Goal: Task Accomplishment & Management: Manage account settings

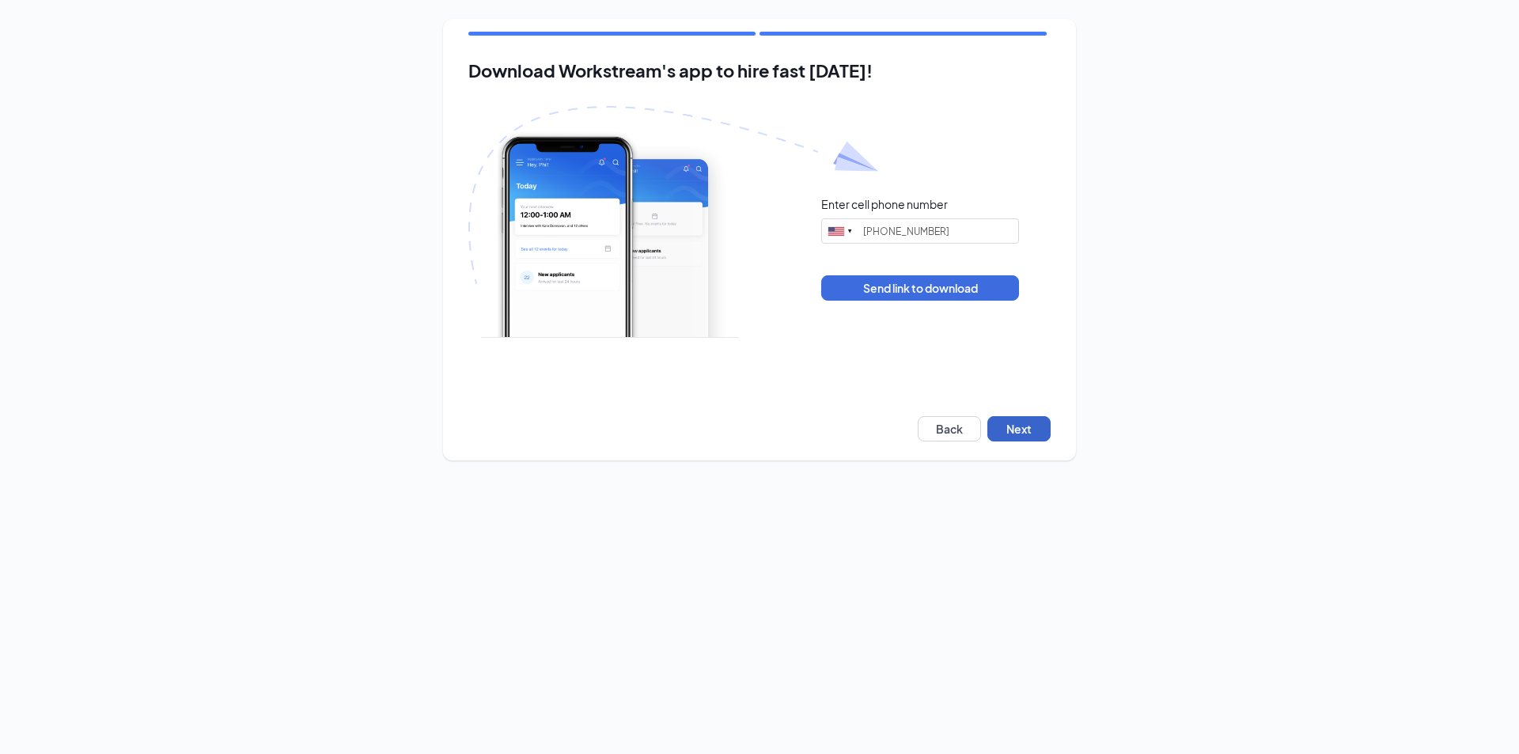
click at [1016, 419] on button "Next" at bounding box center [1018, 428] width 63 height 25
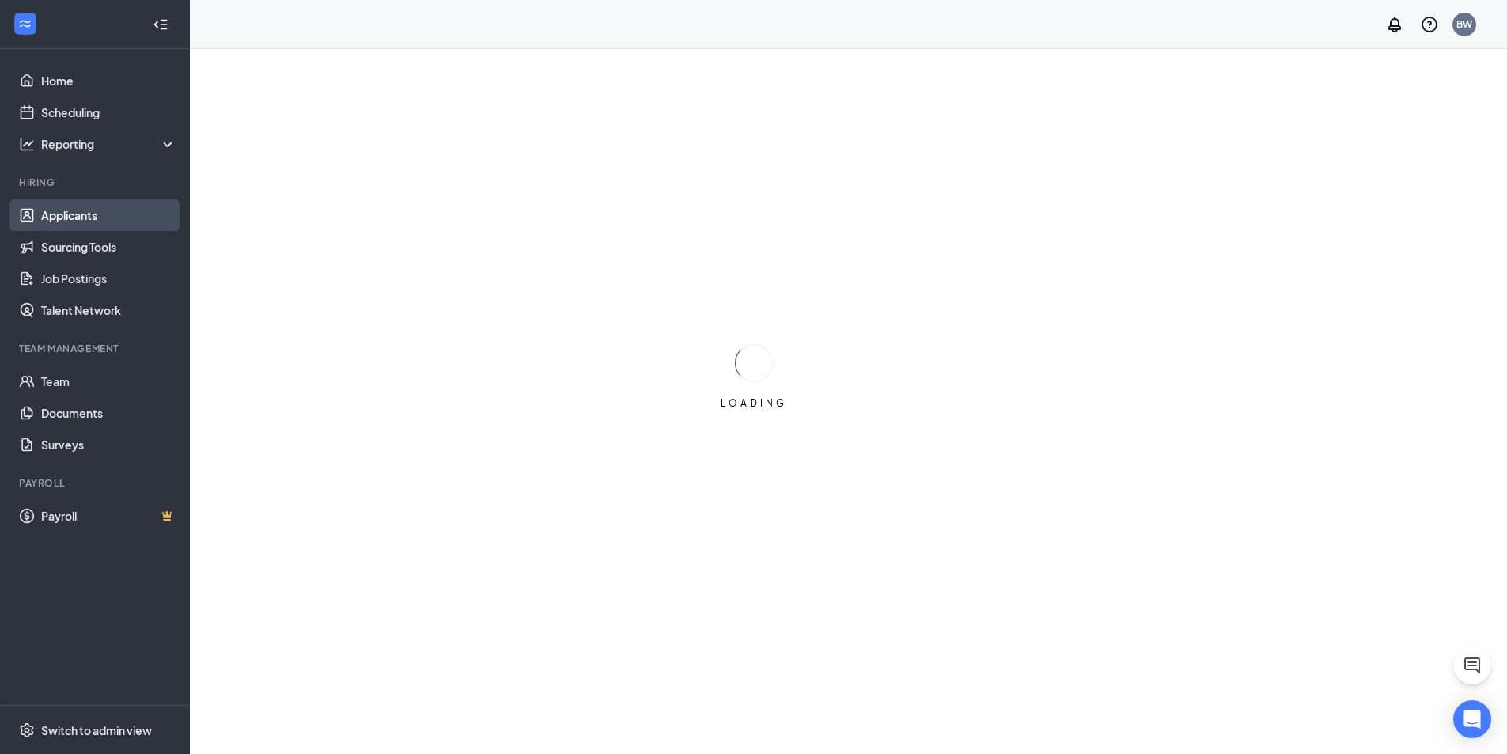
click at [98, 209] on link "Applicants" at bounding box center [108, 215] width 135 height 32
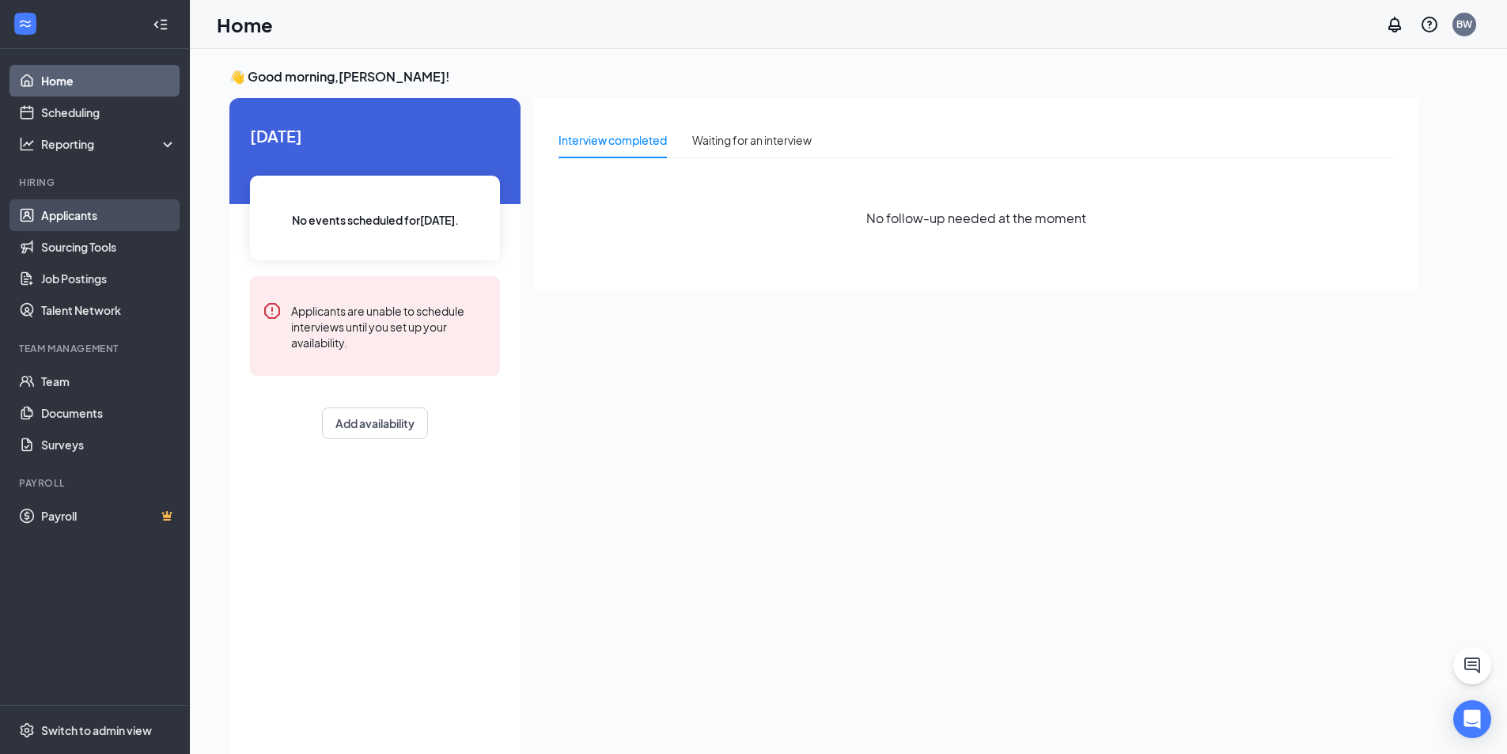
click at [92, 216] on link "Applicants" at bounding box center [108, 215] width 135 height 32
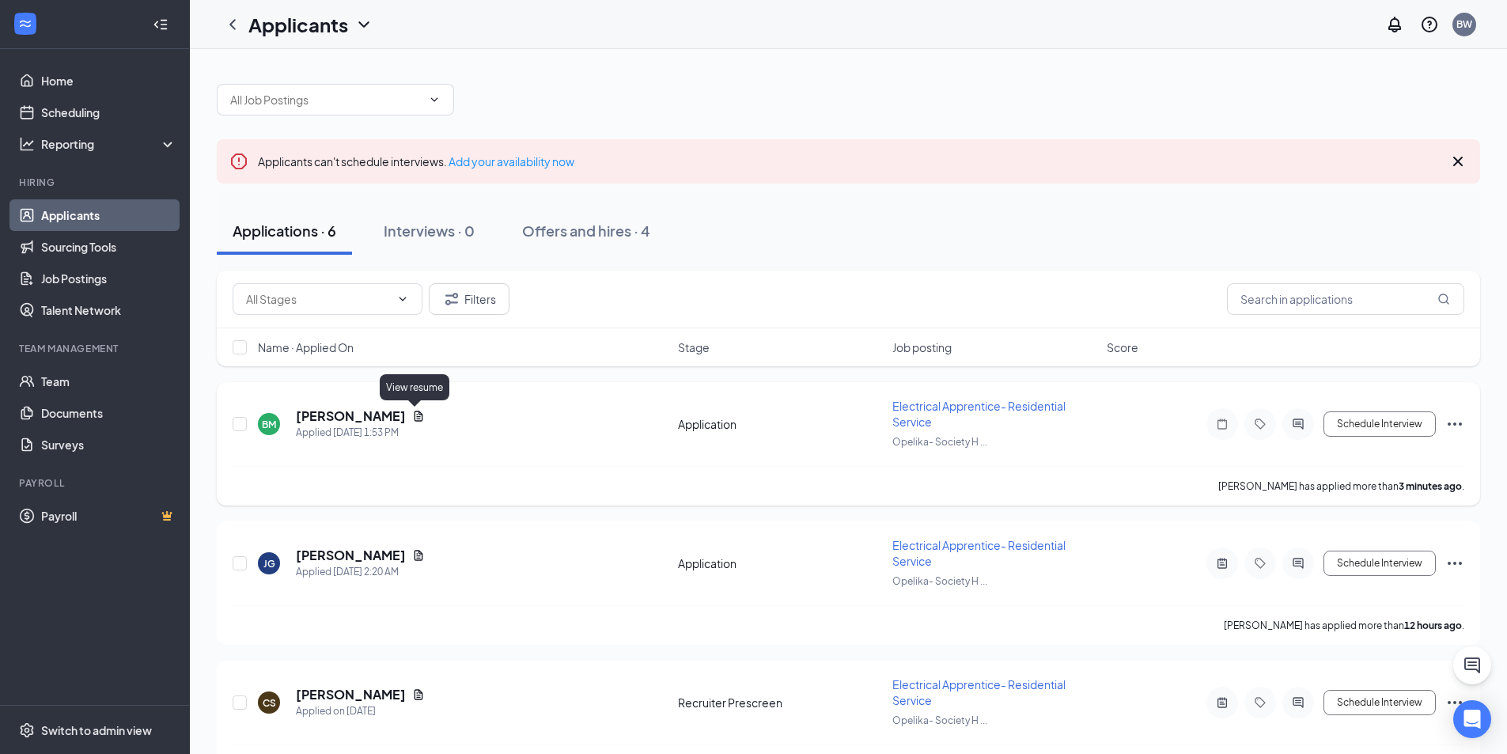
click at [421, 414] on icon "Document" at bounding box center [418, 416] width 13 height 13
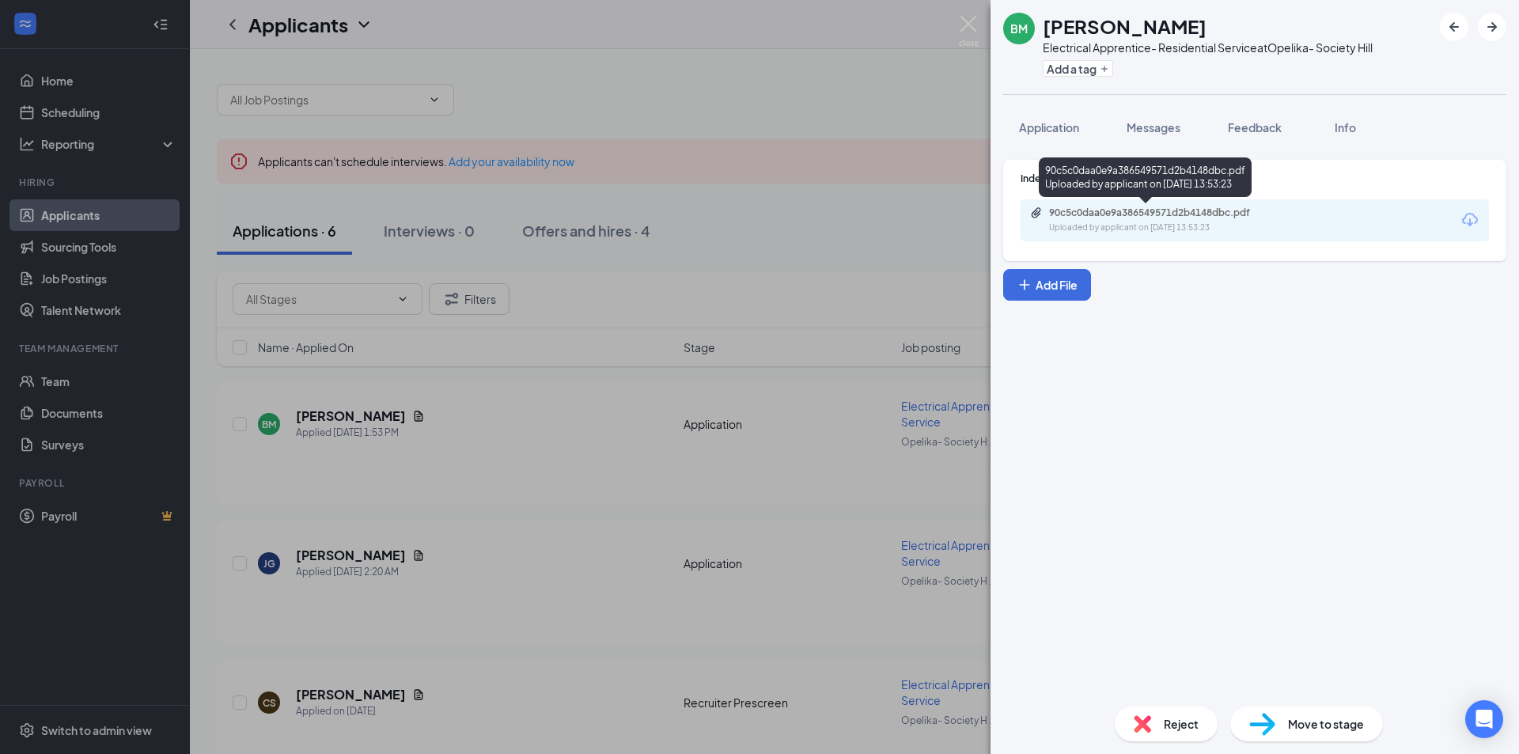
click at [1227, 215] on div "90c5c0daa0e9a386549571d2b4148dbc.pdf" at bounding box center [1159, 212] width 221 height 13
click at [1040, 130] on span "Application" at bounding box center [1049, 127] width 60 height 14
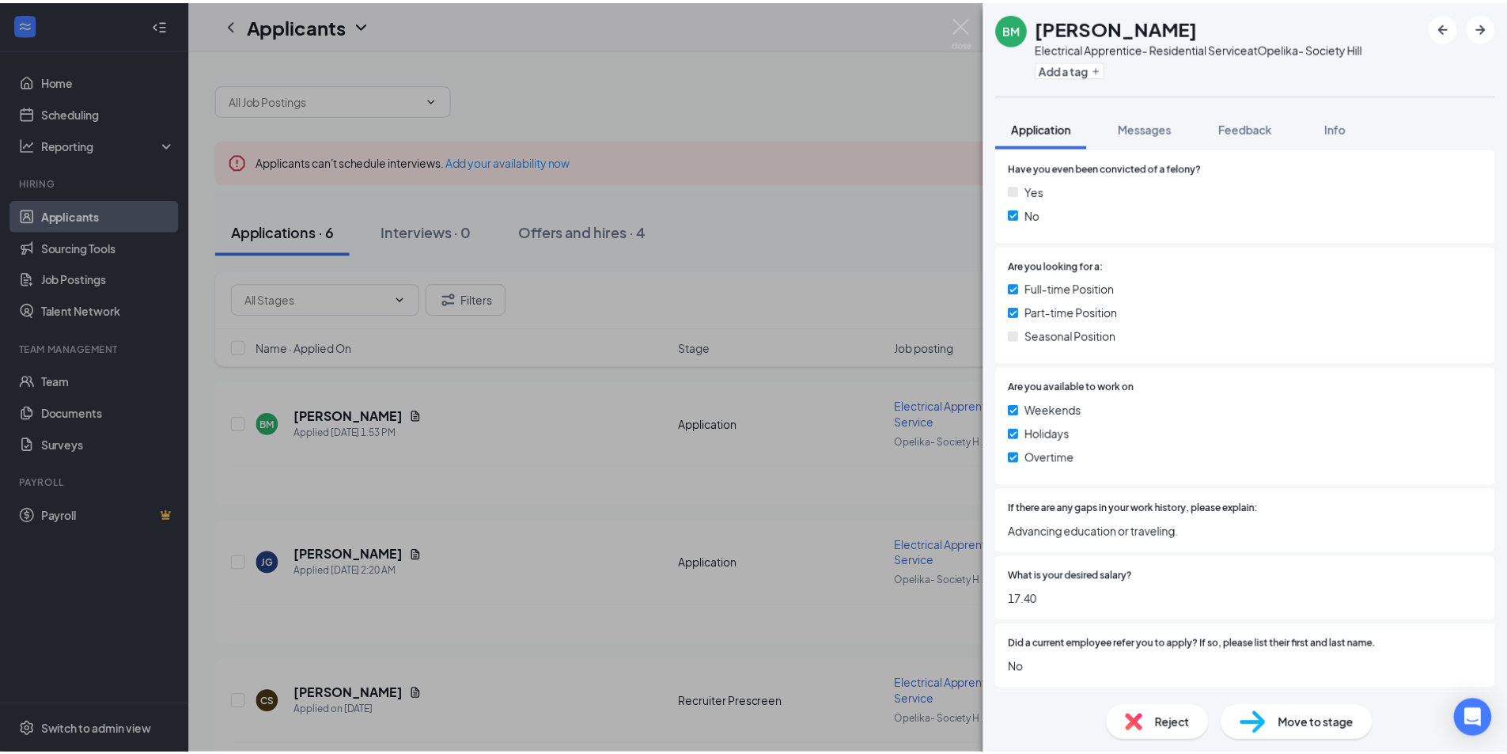
scroll to position [79, 0]
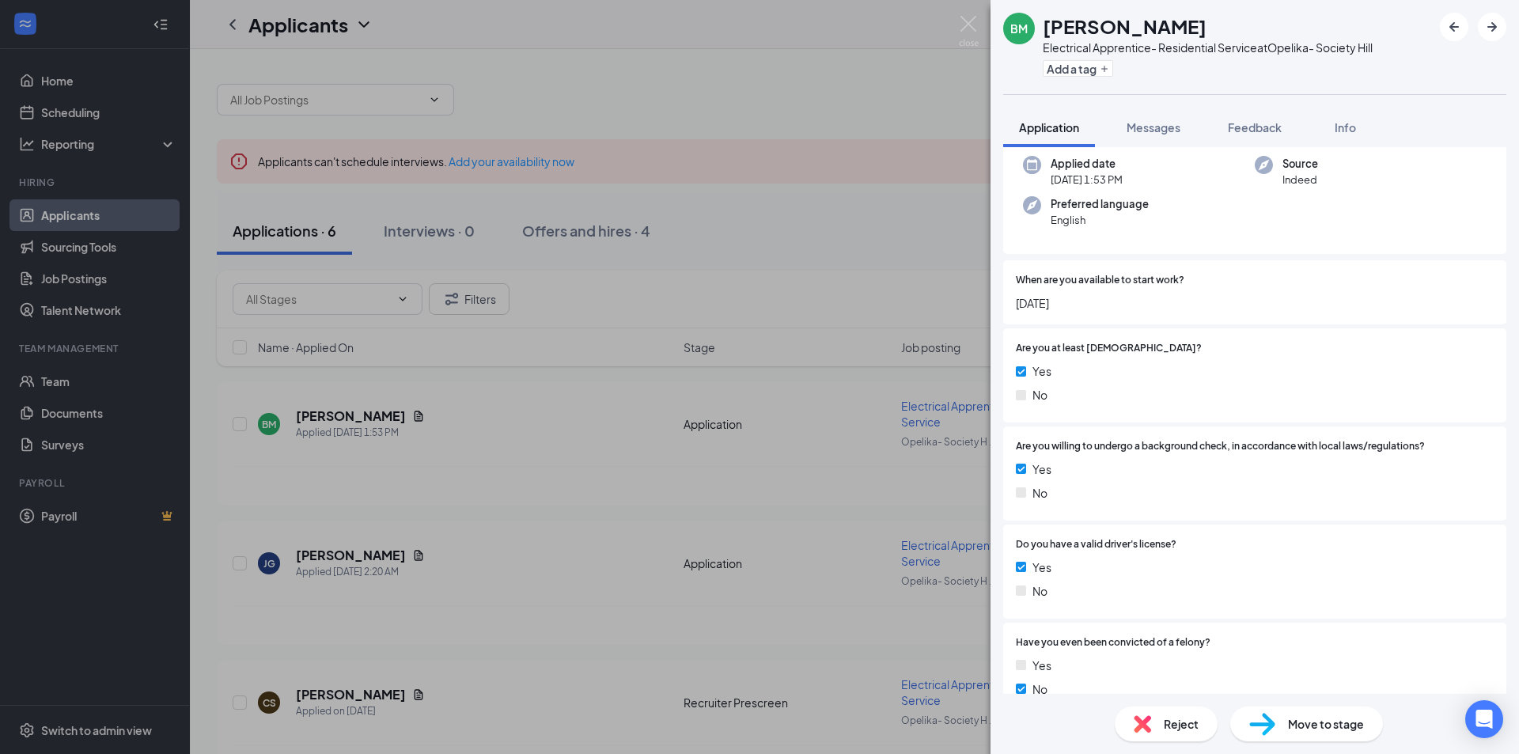
click at [982, 31] on div "BM Bailey Martindale Electrical Apprentice- Residential Service at Opelika- Soc…" at bounding box center [759, 377] width 1519 height 754
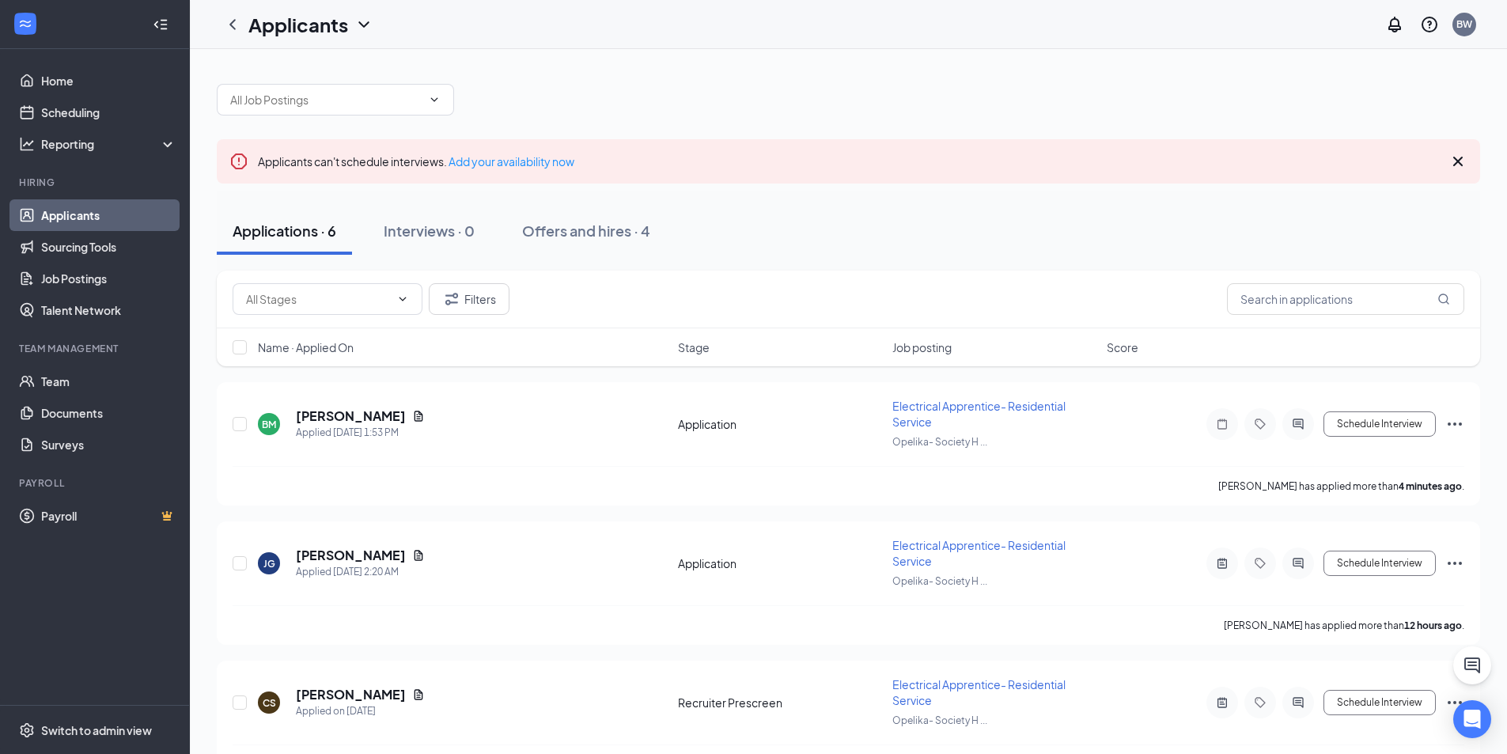
click at [976, 30] on div "Applicants BW" at bounding box center [848, 24] width 1317 height 49
